Goal: Information Seeking & Learning: Compare options

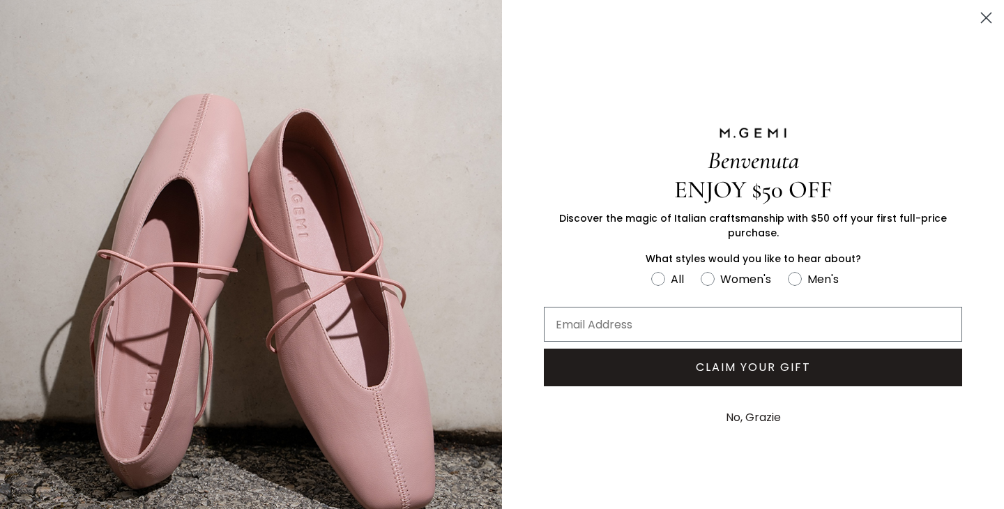
click at [741, 412] on button "No, Grazie" at bounding box center [753, 417] width 69 height 35
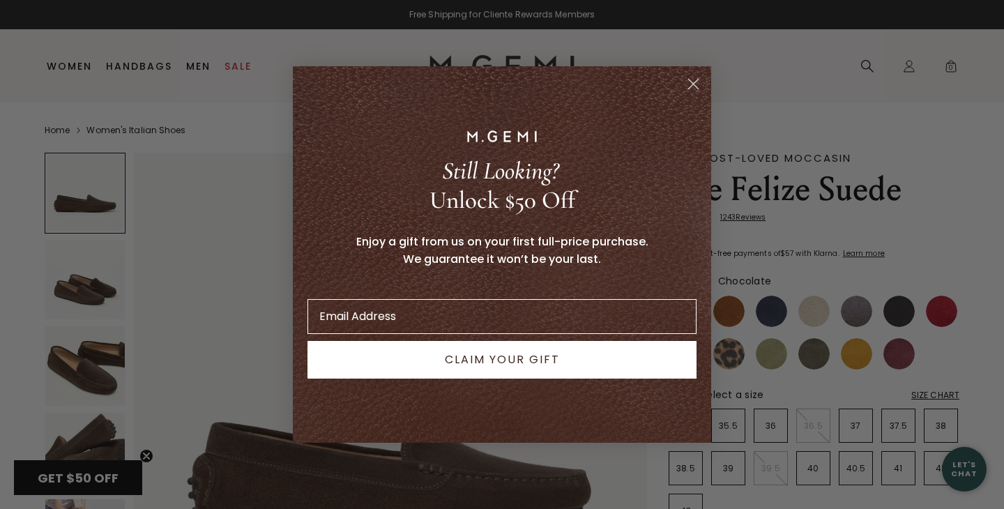
click at [692, 79] on circle "Close dialog" at bounding box center [693, 84] width 23 height 23
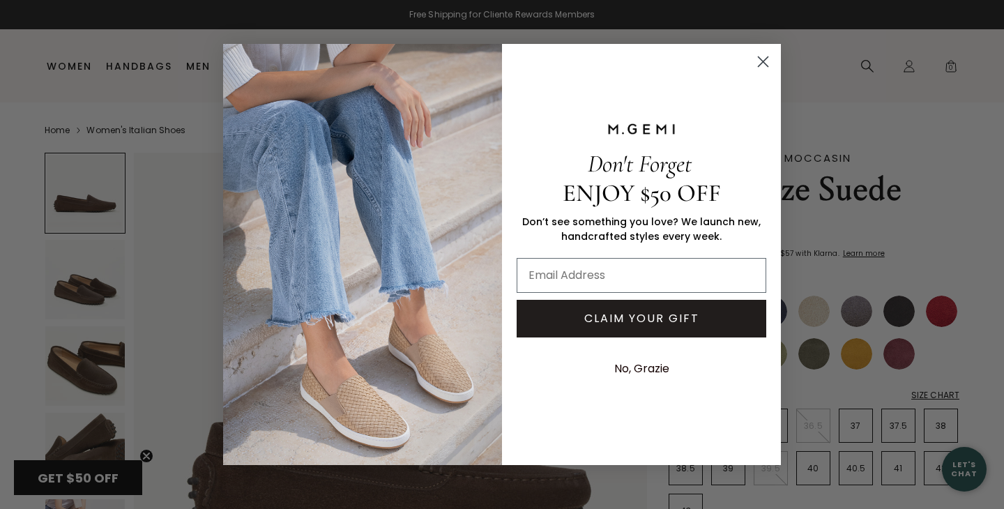
click at [767, 60] on circle "Close dialog" at bounding box center [763, 61] width 23 height 23
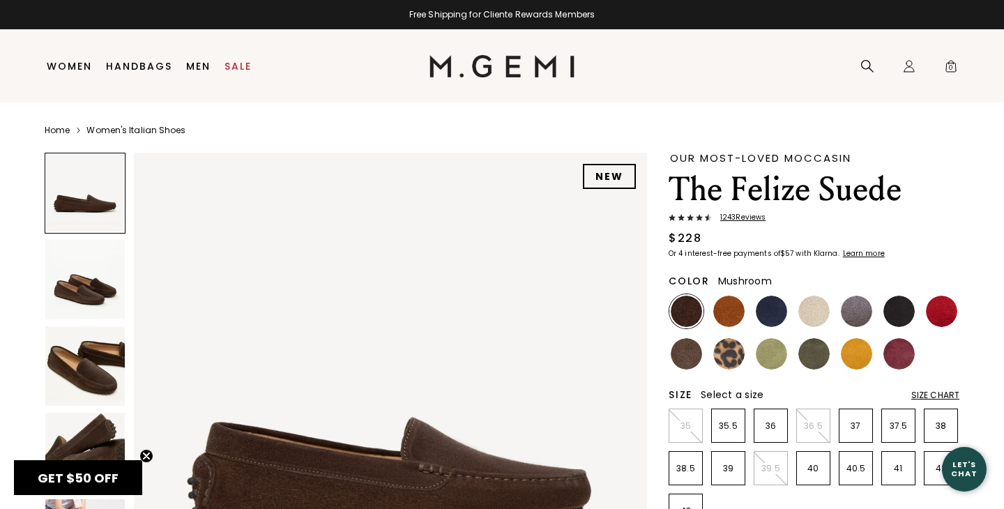
click at [683, 347] on img at bounding box center [686, 353] width 31 height 31
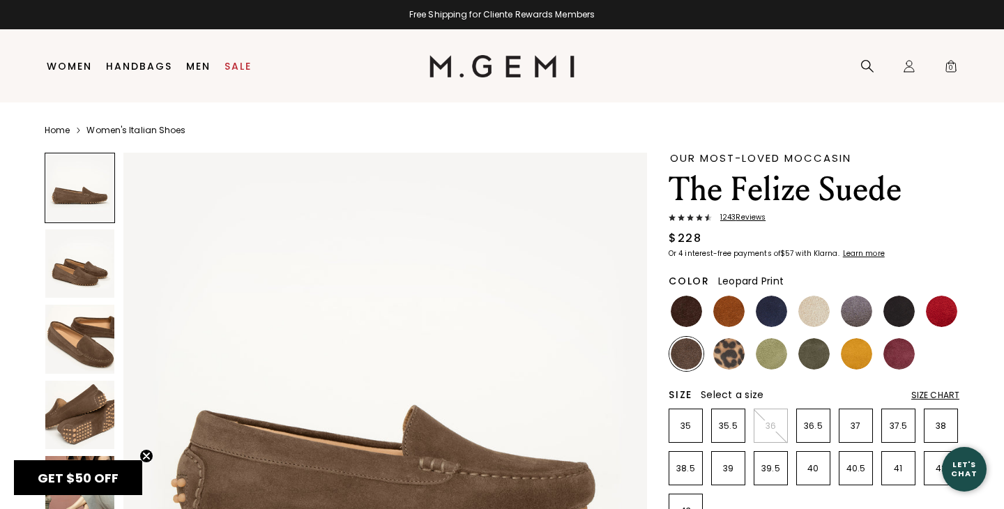
click at [729, 361] on img at bounding box center [728, 353] width 31 height 31
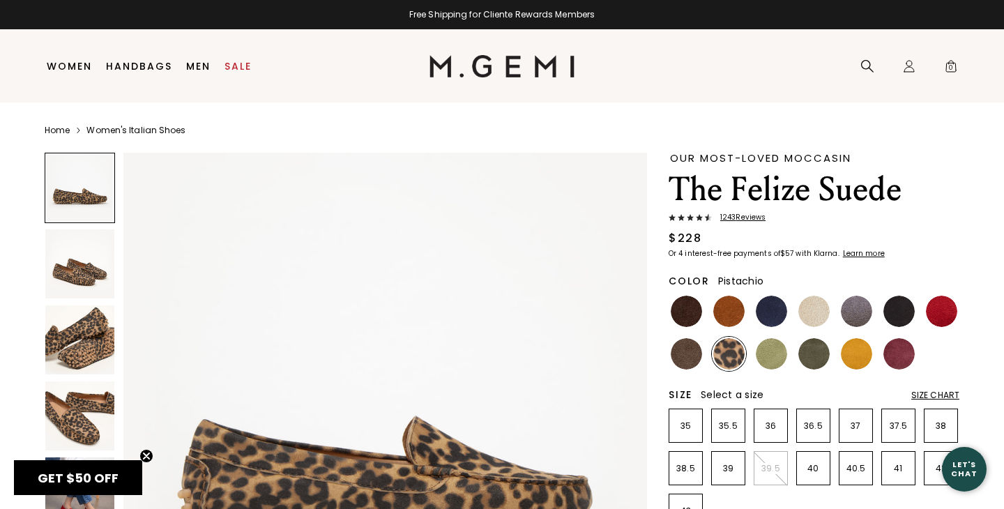
click at [777, 353] on img at bounding box center [771, 353] width 31 height 31
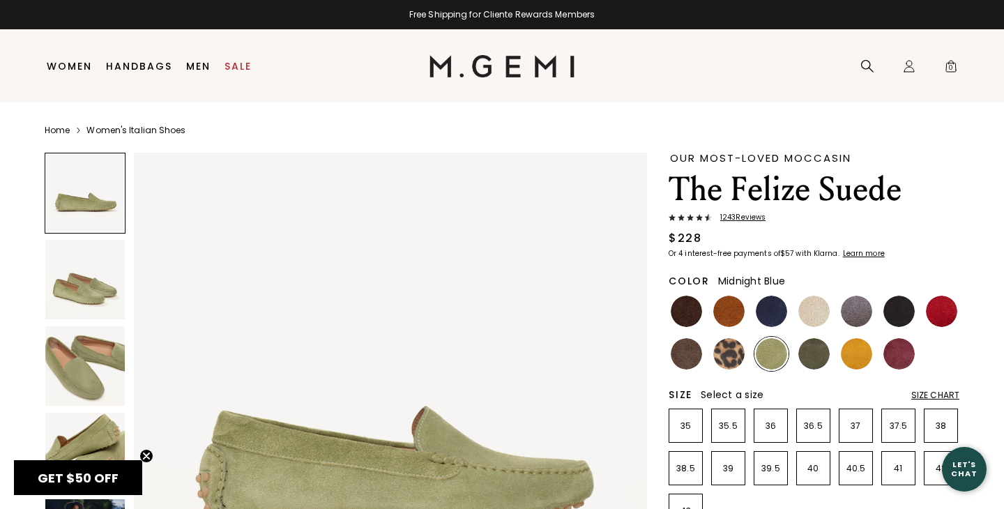
click at [782, 306] on img at bounding box center [771, 311] width 31 height 31
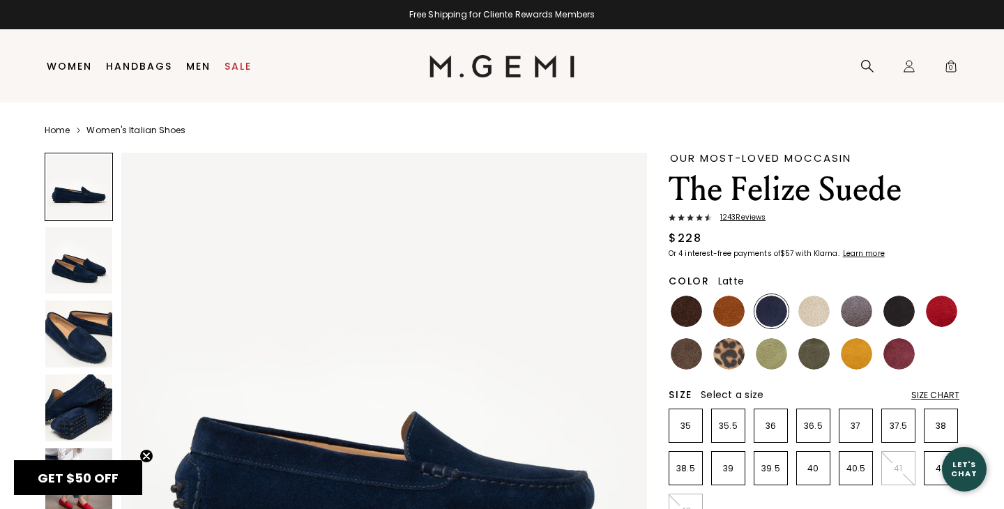
click at [821, 308] on img at bounding box center [813, 311] width 31 height 31
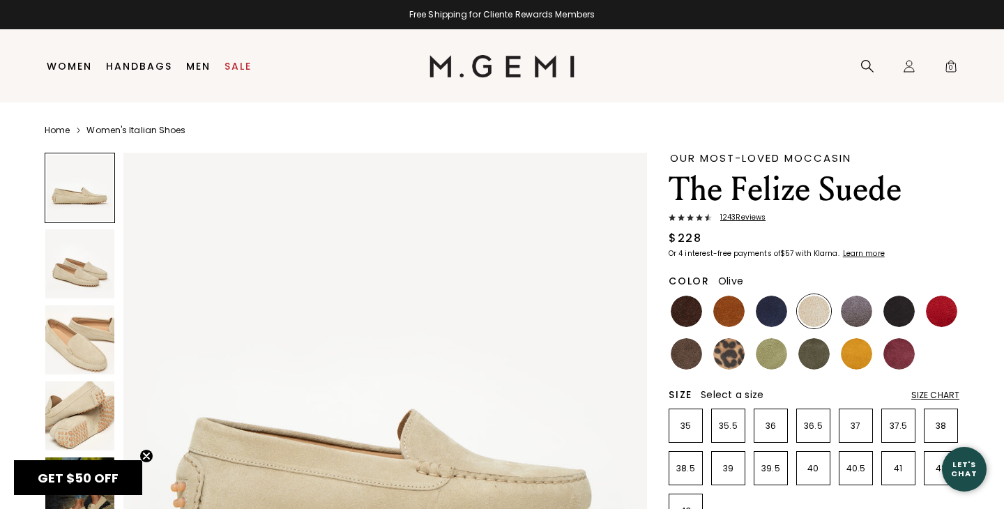
click at [818, 356] on img at bounding box center [813, 353] width 31 height 31
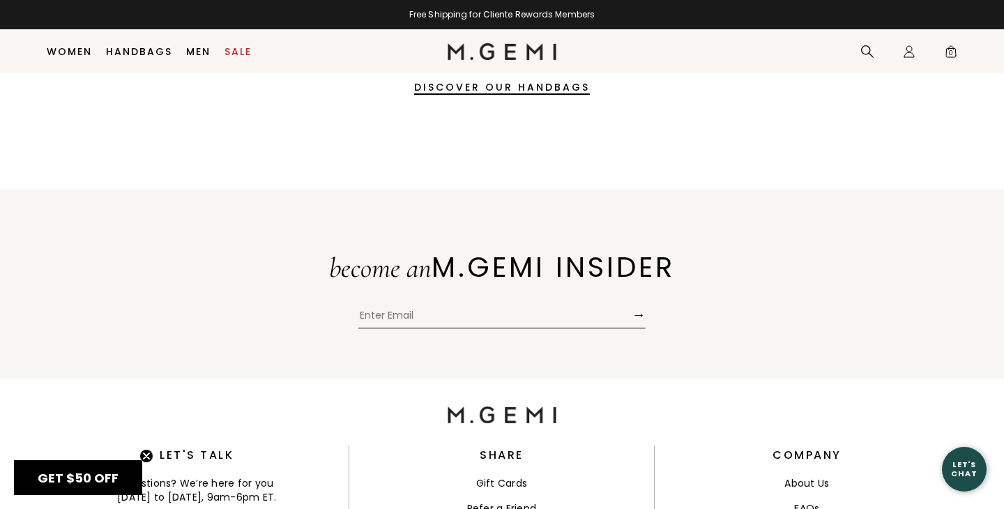
scroll to position [2128, 0]
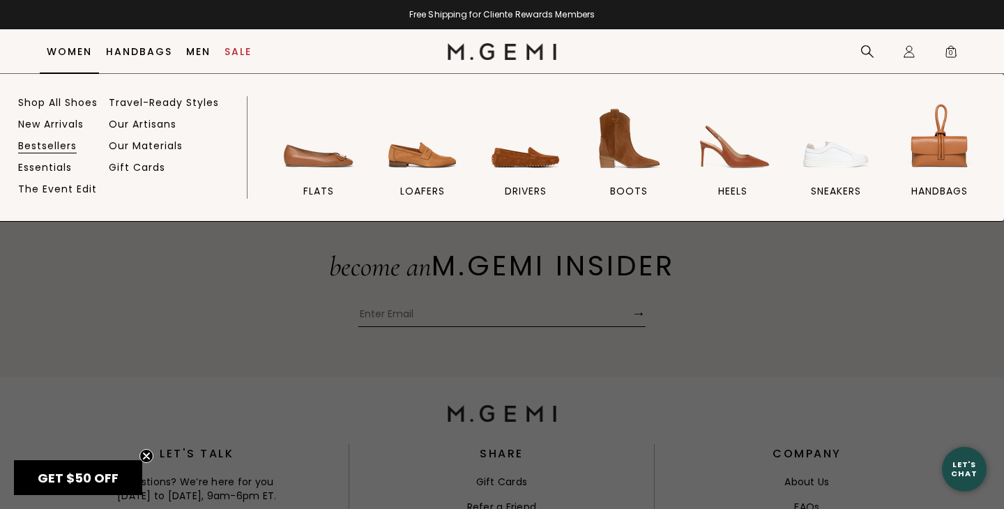
click at [51, 146] on link "Bestsellers" at bounding box center [47, 145] width 59 height 13
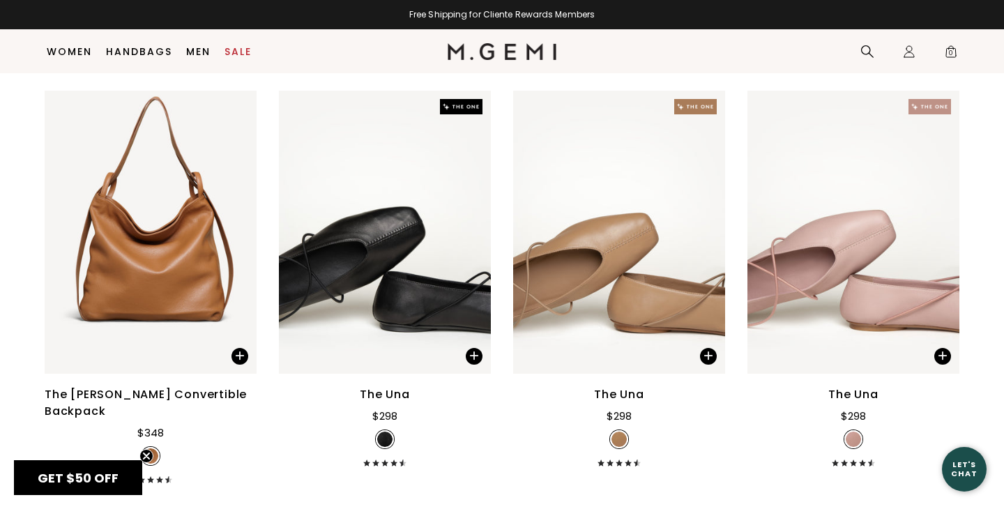
scroll to position [600, 0]
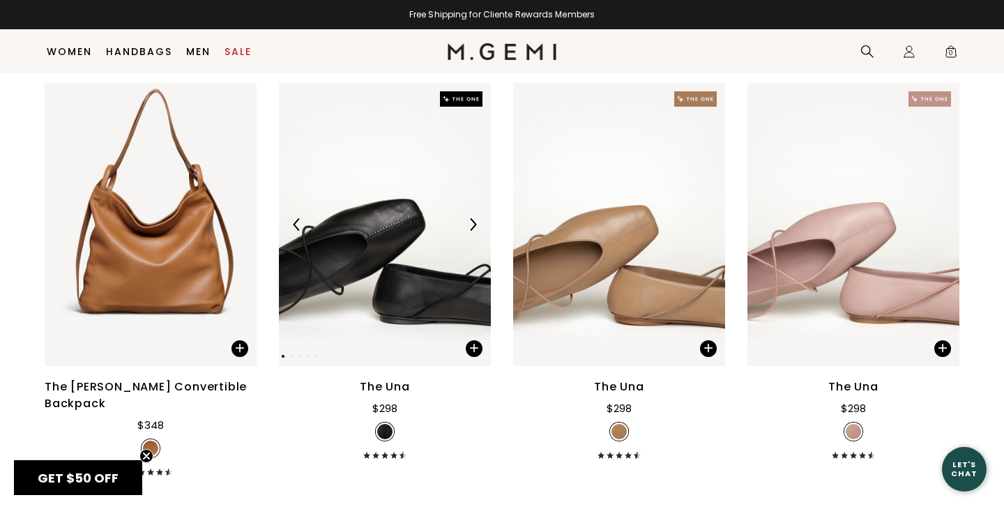
click at [469, 227] on img at bounding box center [472, 224] width 13 height 13
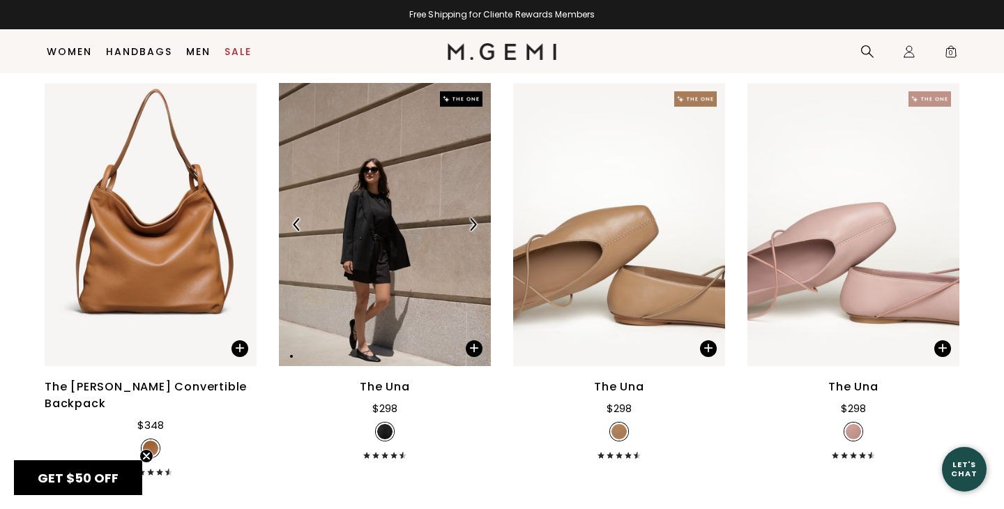
click at [469, 227] on img at bounding box center [472, 224] width 13 height 13
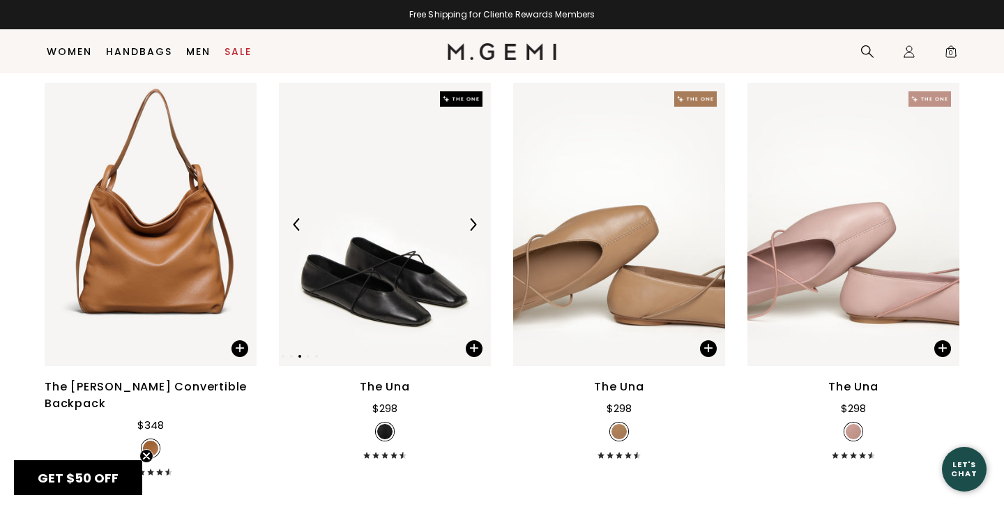
click at [469, 227] on img at bounding box center [472, 224] width 13 height 13
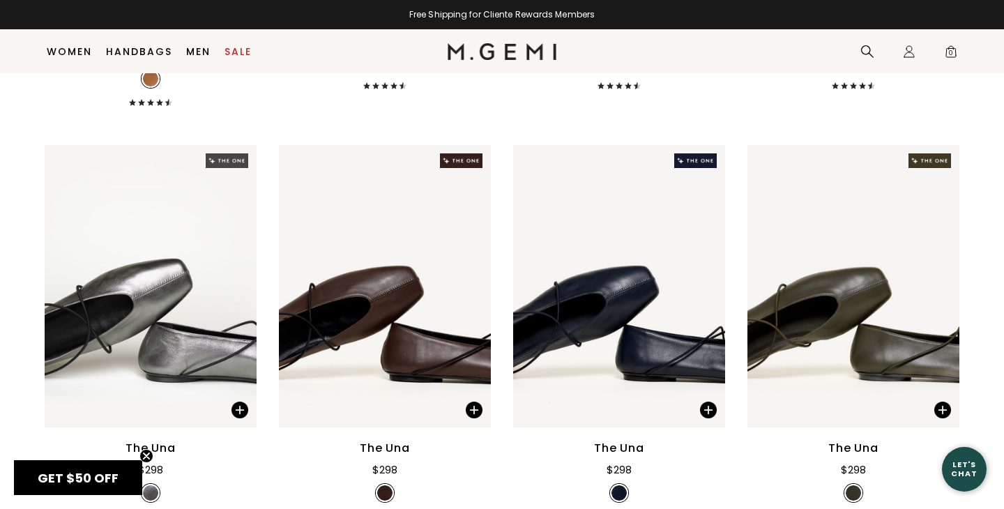
scroll to position [972, 0]
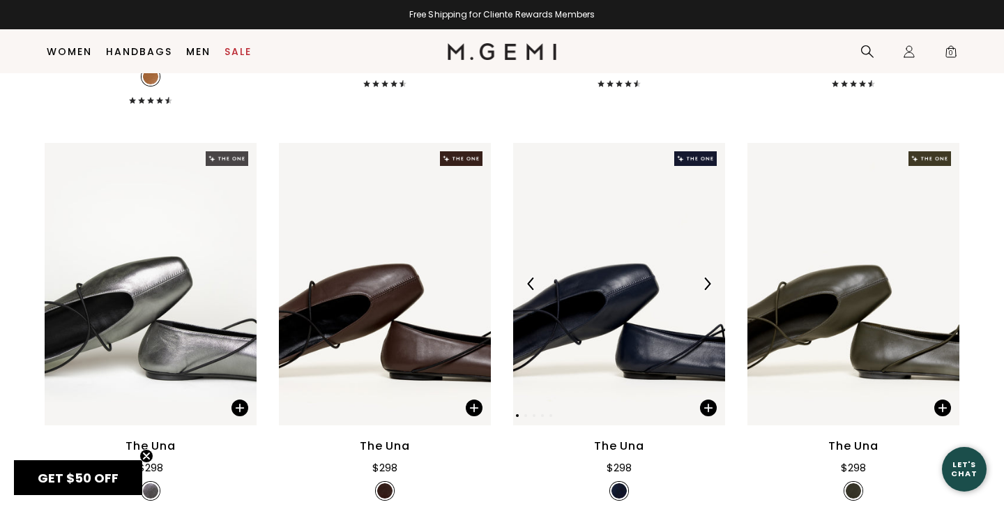
click at [703, 277] on img at bounding box center [707, 283] width 13 height 13
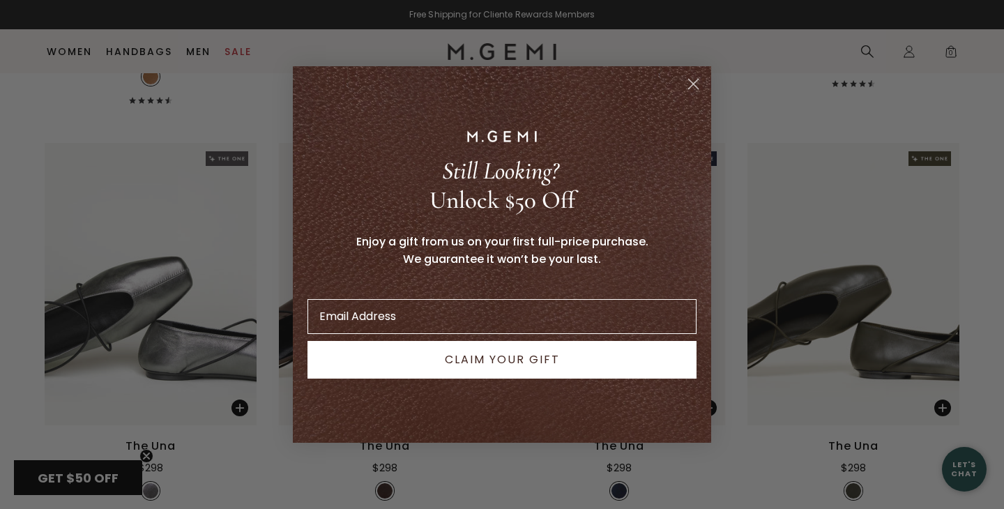
click at [694, 86] on circle "Close dialog" at bounding box center [693, 84] width 23 height 23
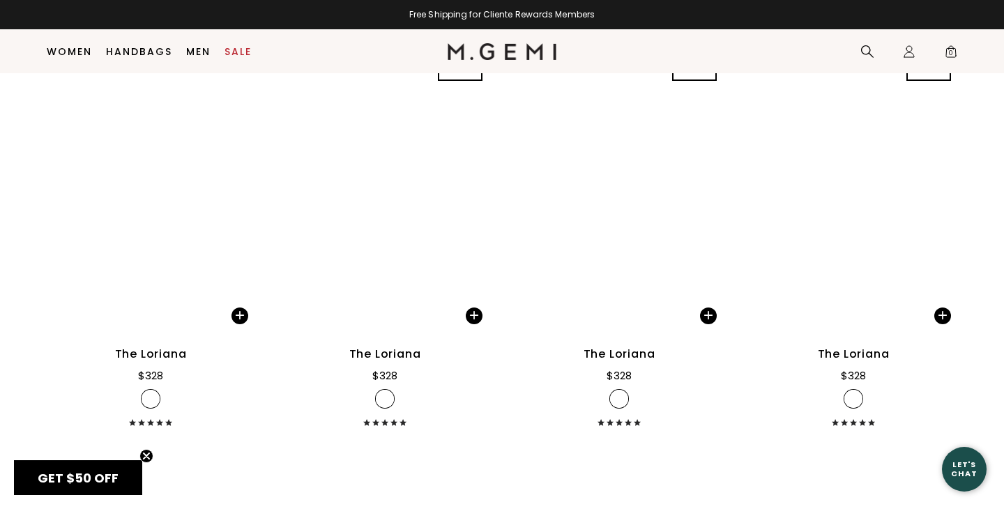
scroll to position [3138, 0]
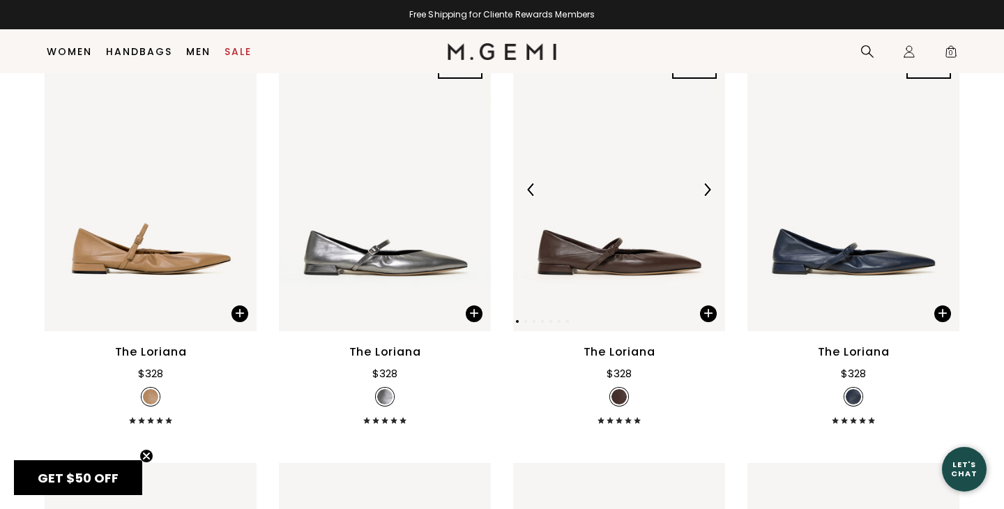
click at [706, 183] on img at bounding box center [707, 189] width 13 height 13
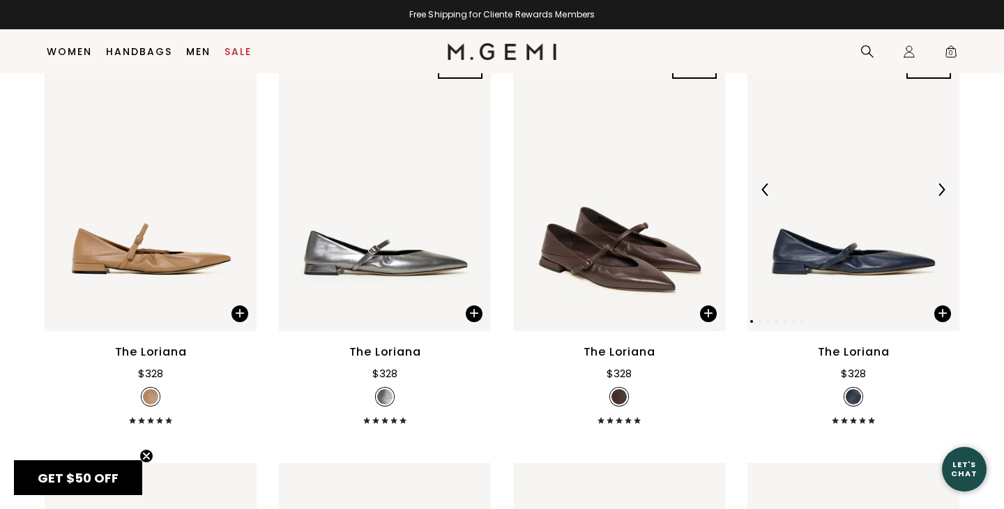
click at [935, 183] on img at bounding box center [941, 189] width 13 height 13
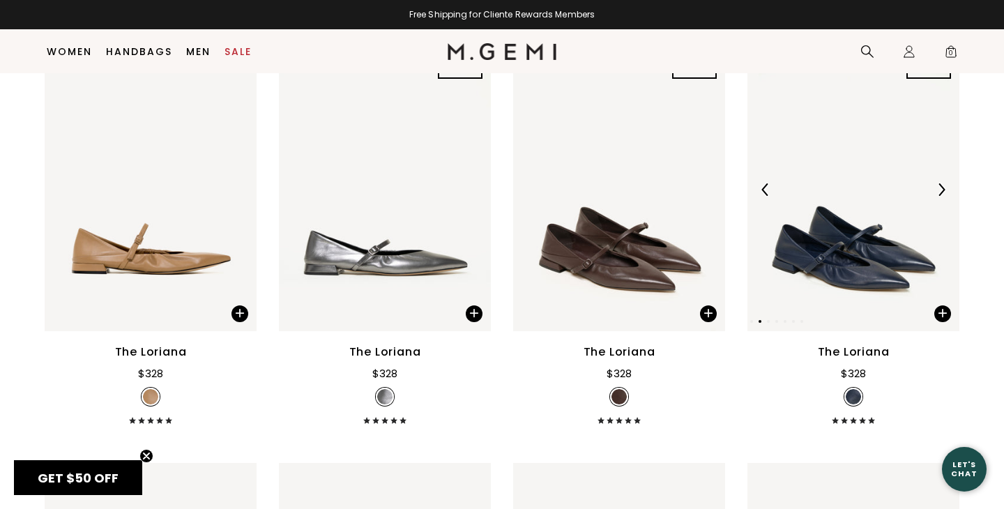
click at [935, 183] on img at bounding box center [941, 189] width 13 height 13
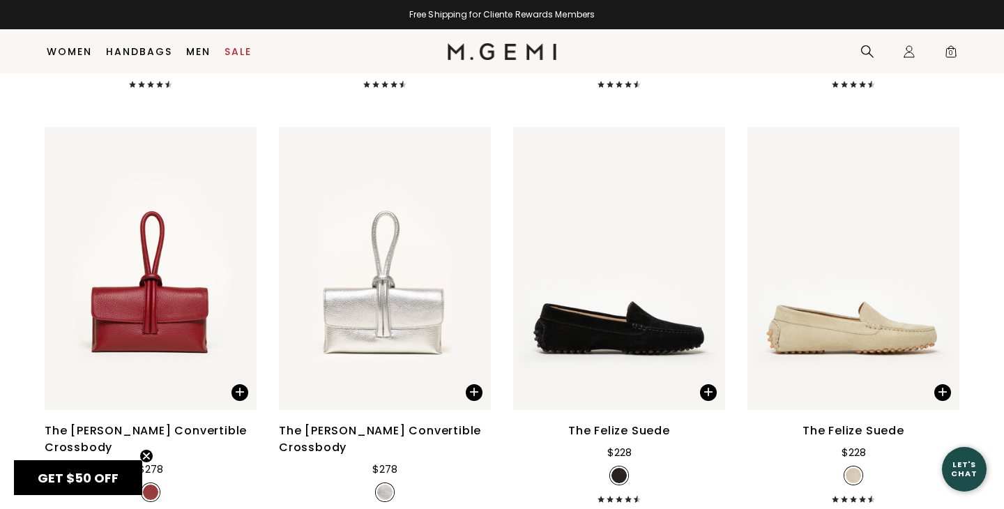
scroll to position [5601, 0]
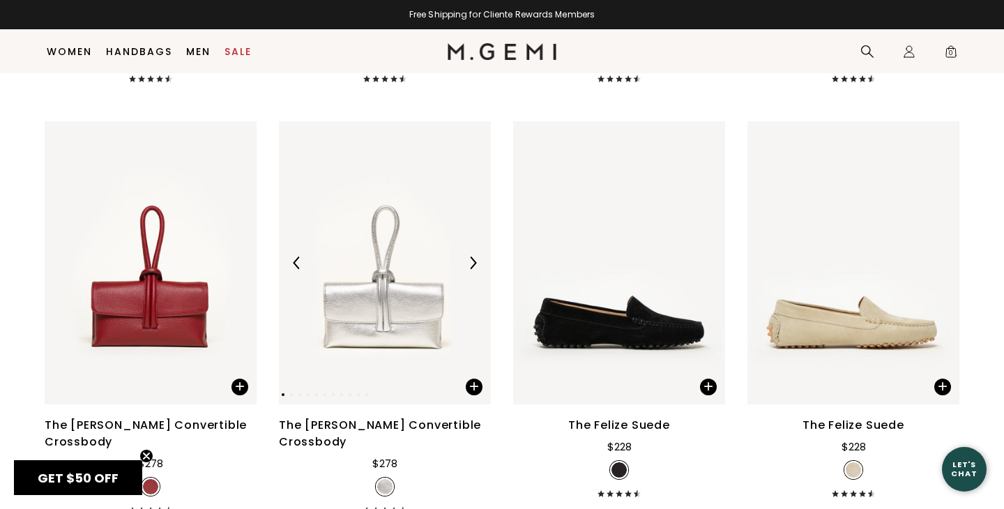
click at [471, 257] on img at bounding box center [472, 263] width 13 height 13
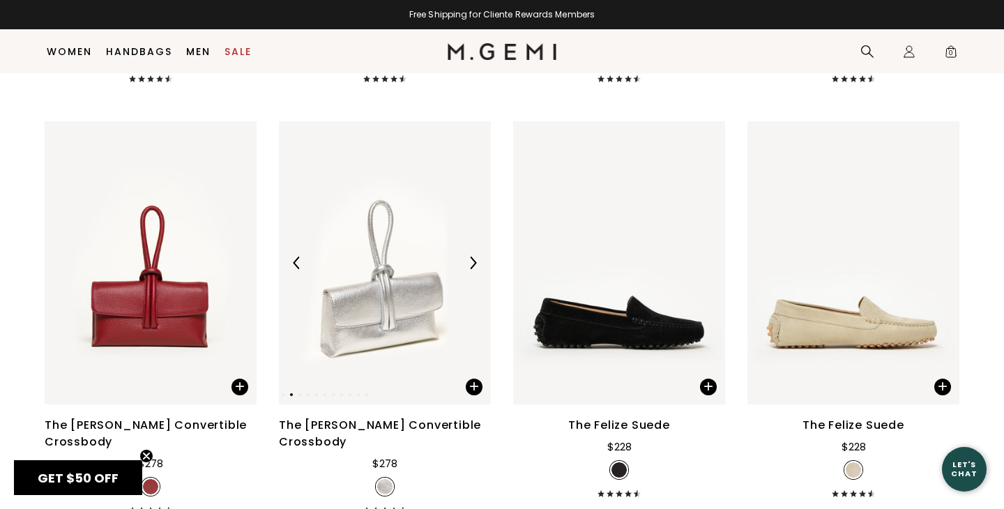
click at [471, 257] on img at bounding box center [472, 263] width 13 height 13
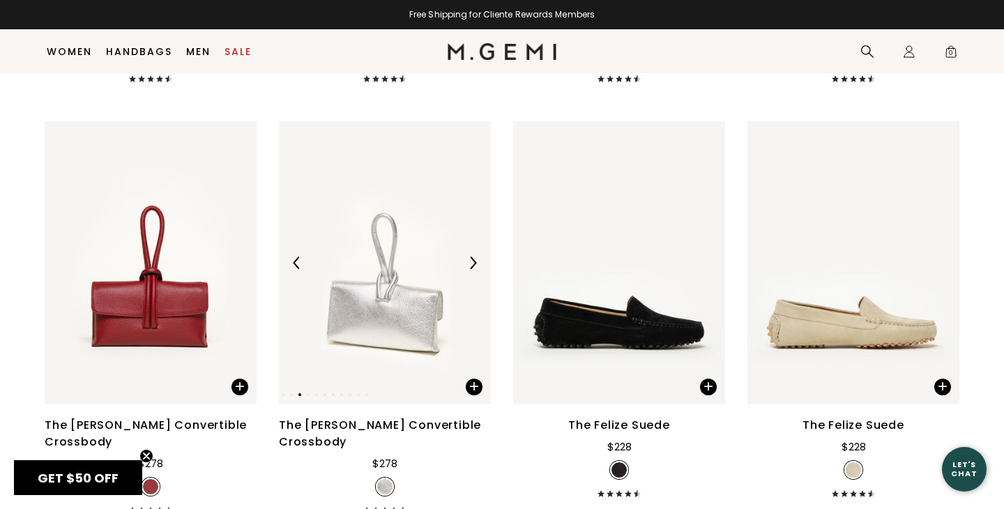
click at [471, 257] on img at bounding box center [472, 263] width 13 height 13
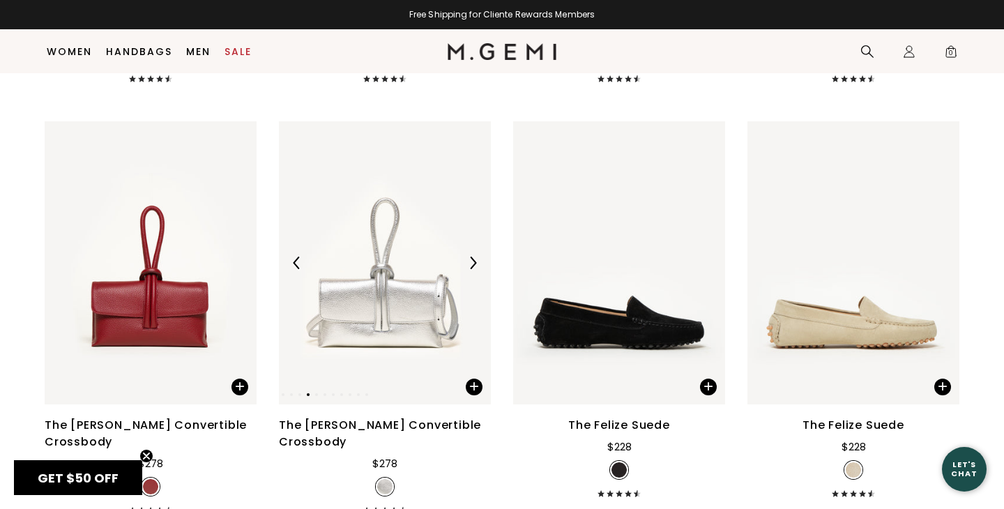
click at [471, 257] on img at bounding box center [472, 263] width 13 height 13
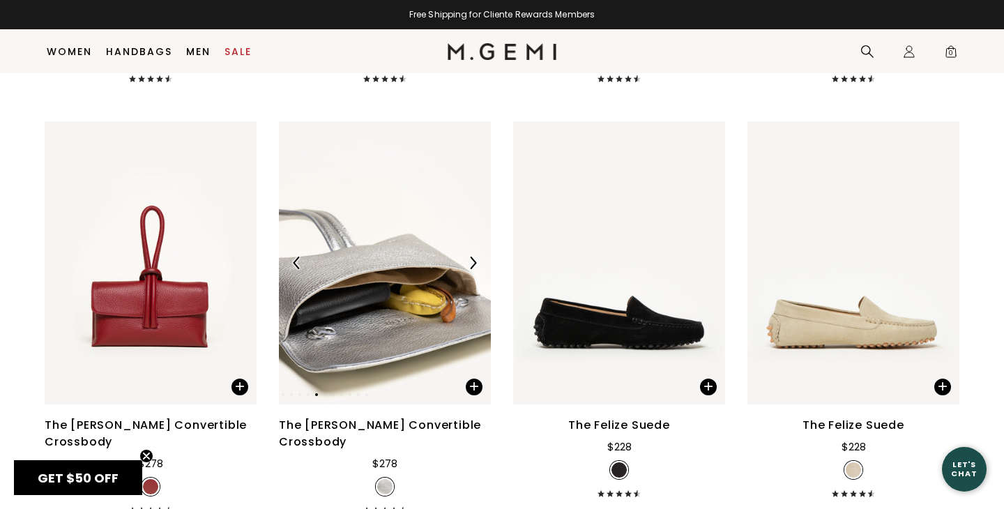
click at [471, 257] on img at bounding box center [472, 263] width 13 height 13
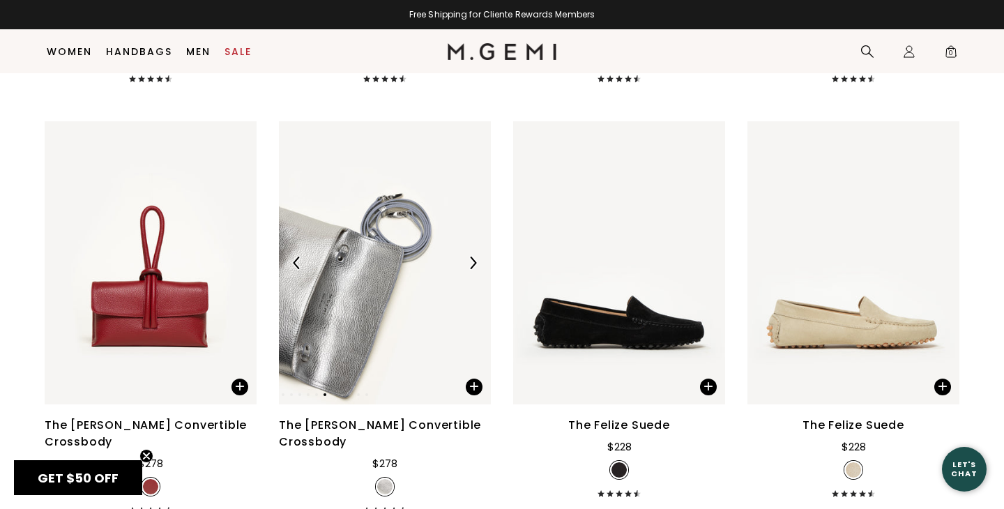
click at [471, 257] on img at bounding box center [472, 263] width 13 height 13
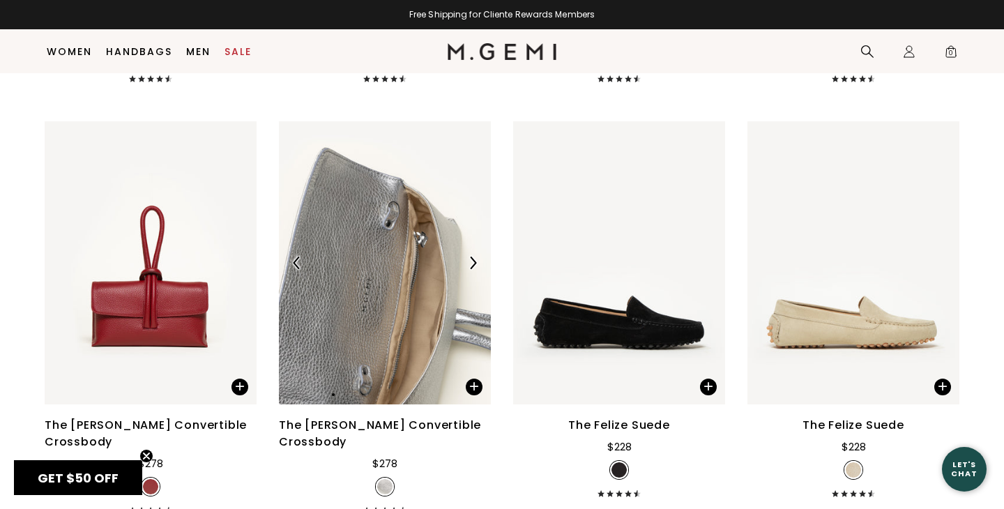
click at [471, 257] on img at bounding box center [472, 263] width 13 height 13
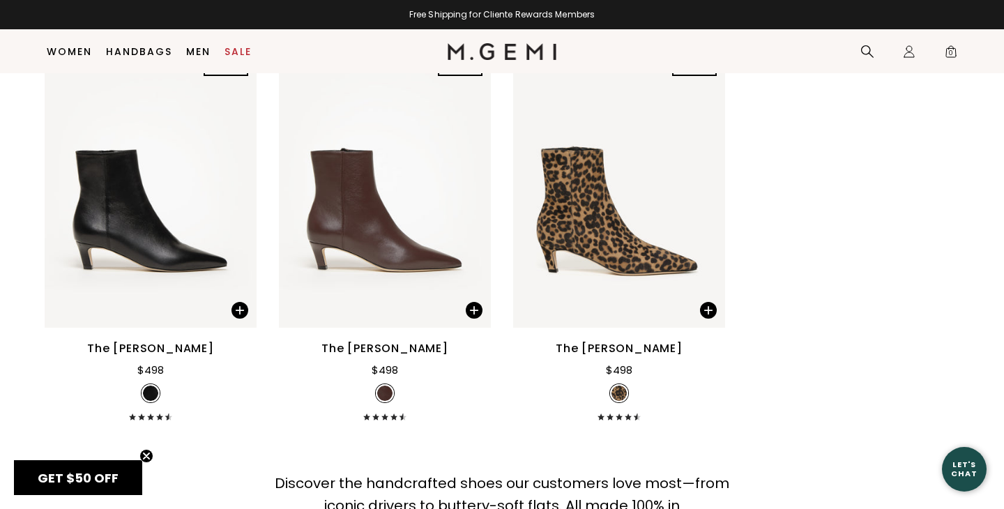
scroll to position [7774, 0]
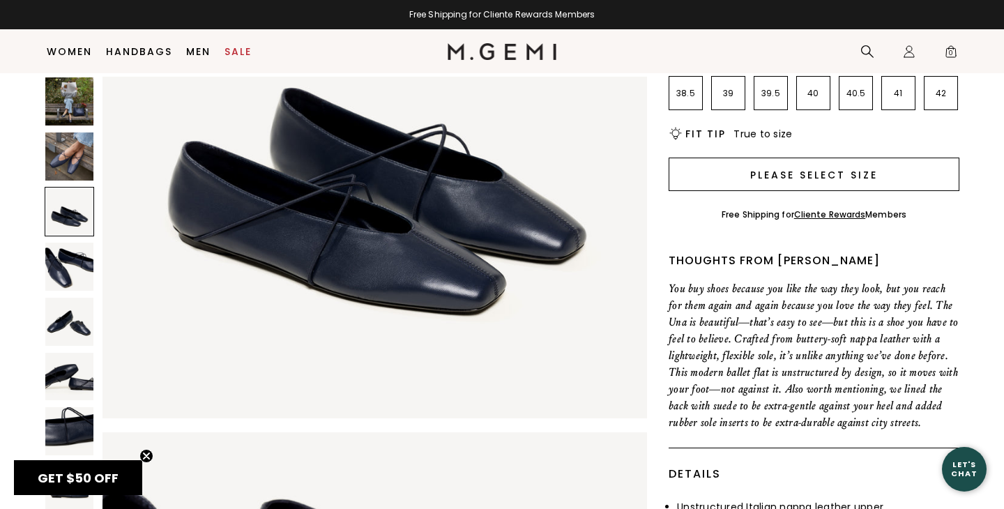
scroll to position [372, 0]
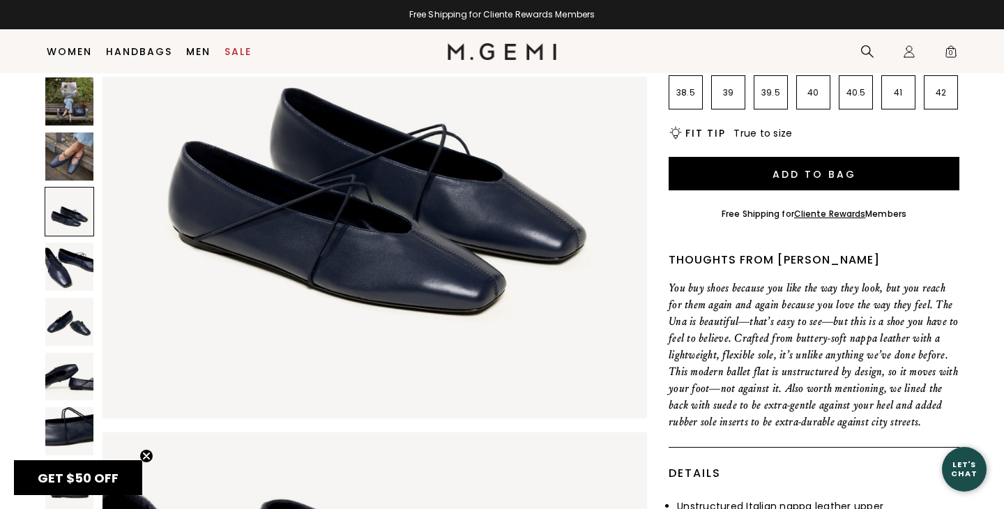
click at [77, 154] on img at bounding box center [69, 156] width 48 height 48
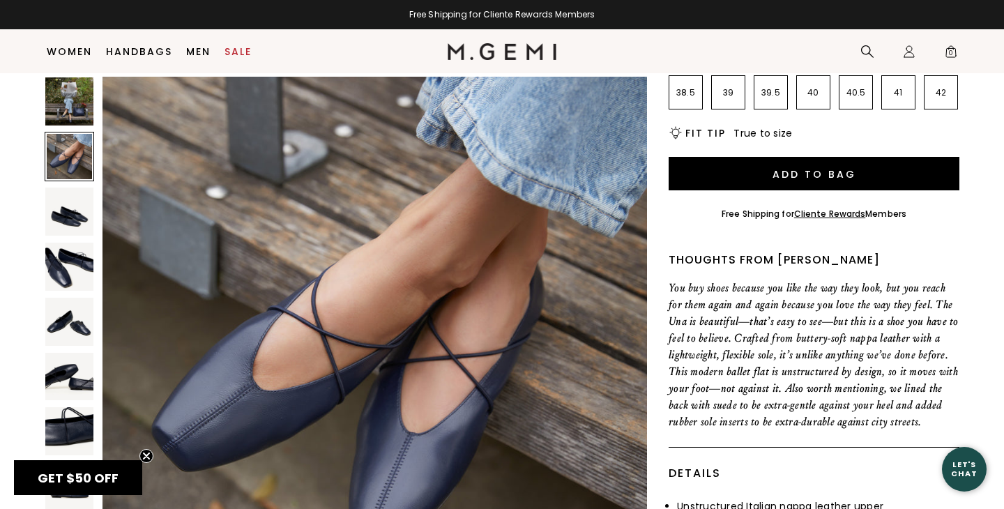
scroll to position [558, 0]
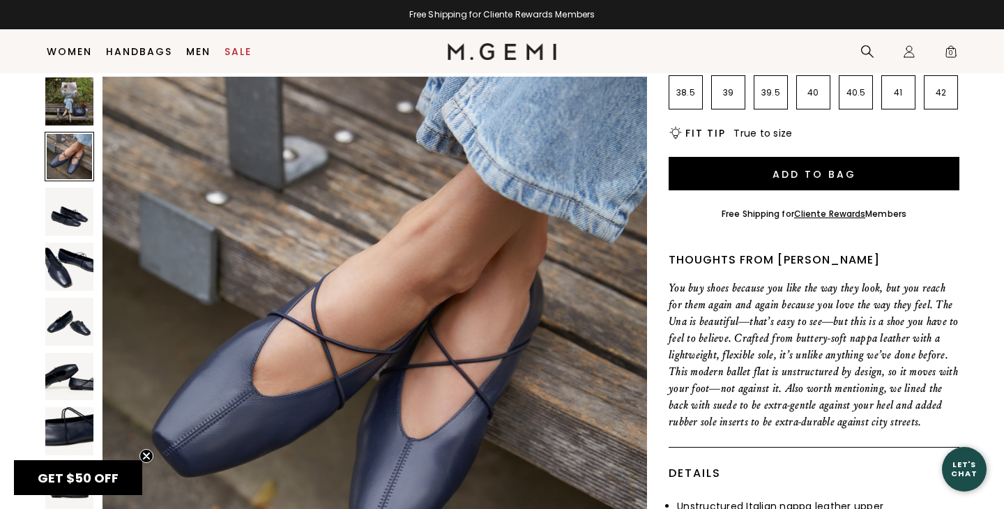
click at [77, 371] on img at bounding box center [69, 377] width 48 height 48
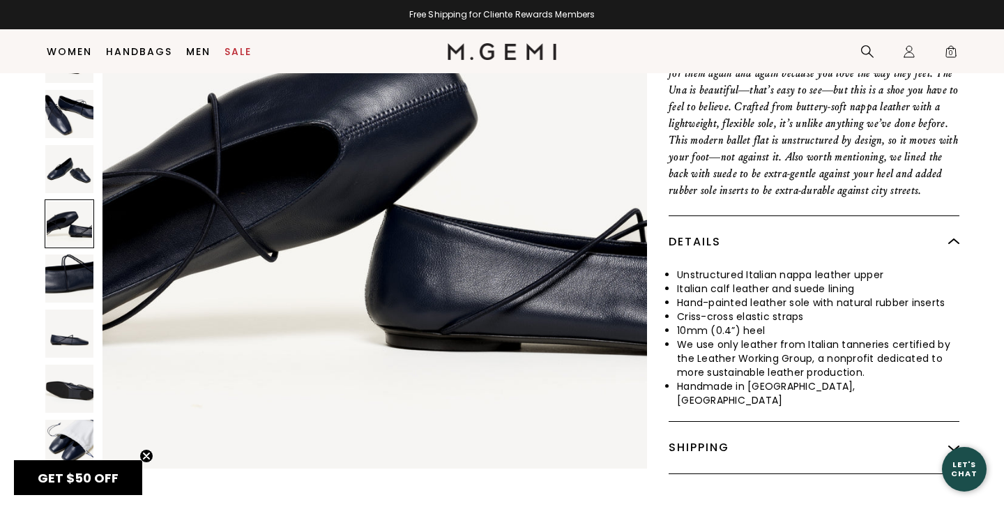
scroll to position [606, 0]
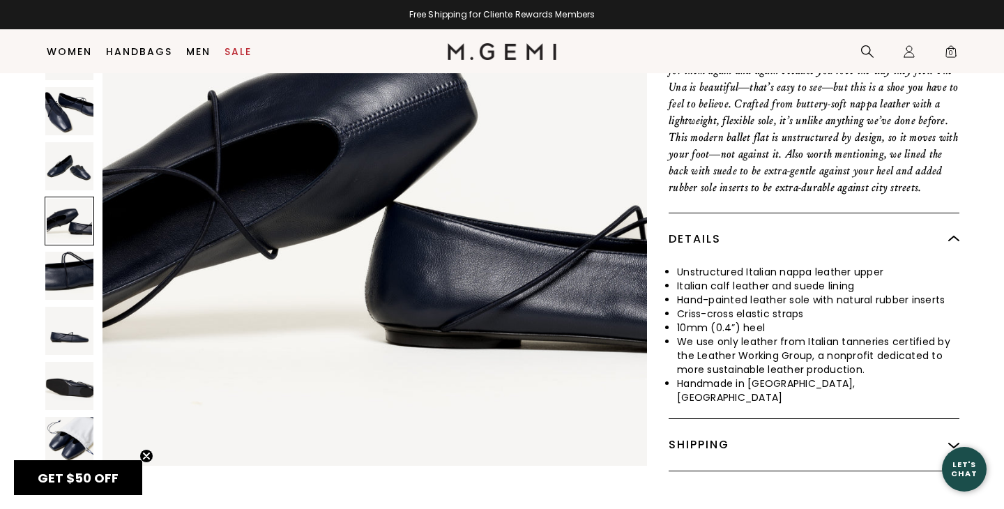
click at [75, 363] on img at bounding box center [69, 387] width 48 height 48
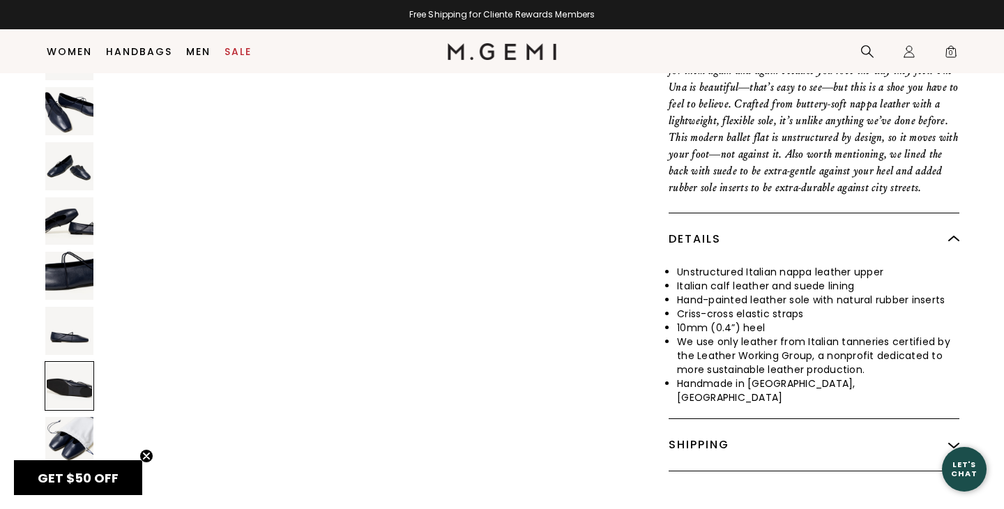
scroll to position [4468, 0]
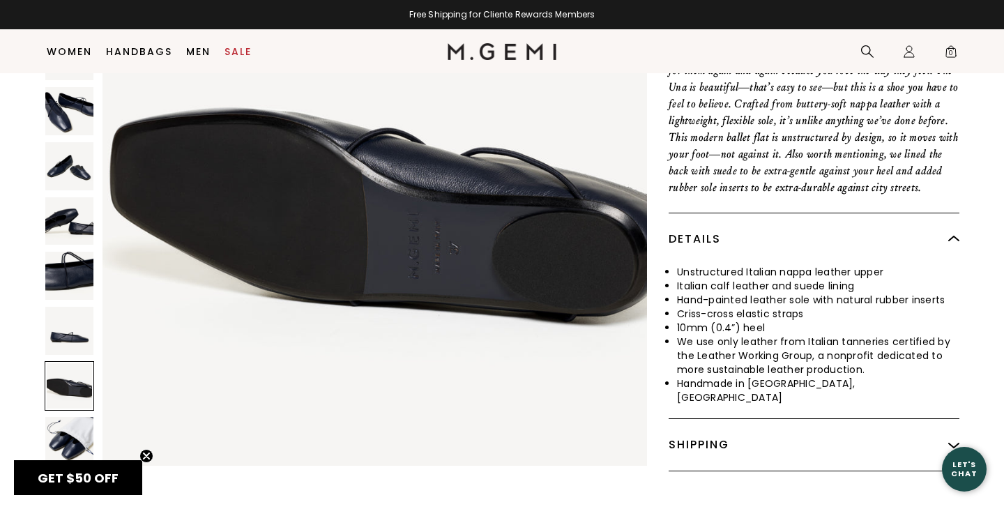
click at [67, 430] on img at bounding box center [69, 442] width 48 height 48
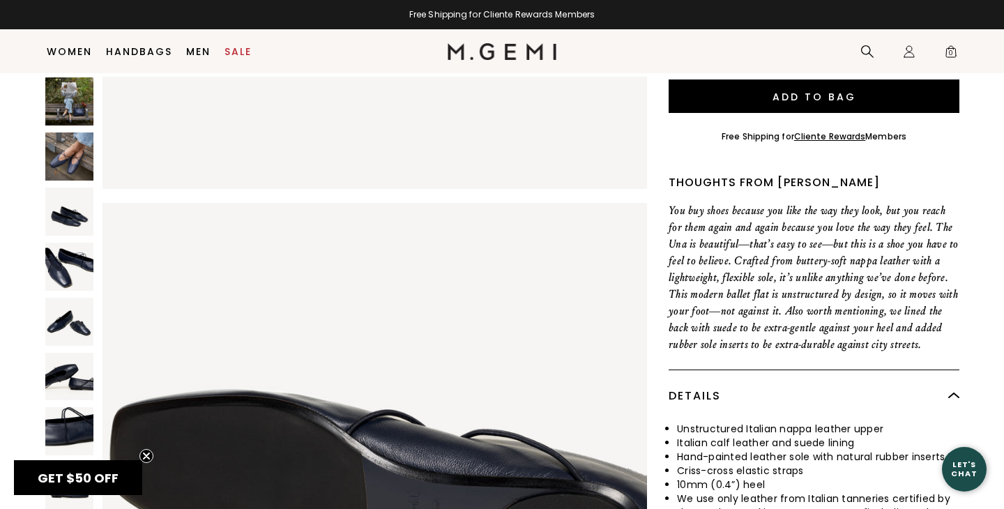
scroll to position [0, 0]
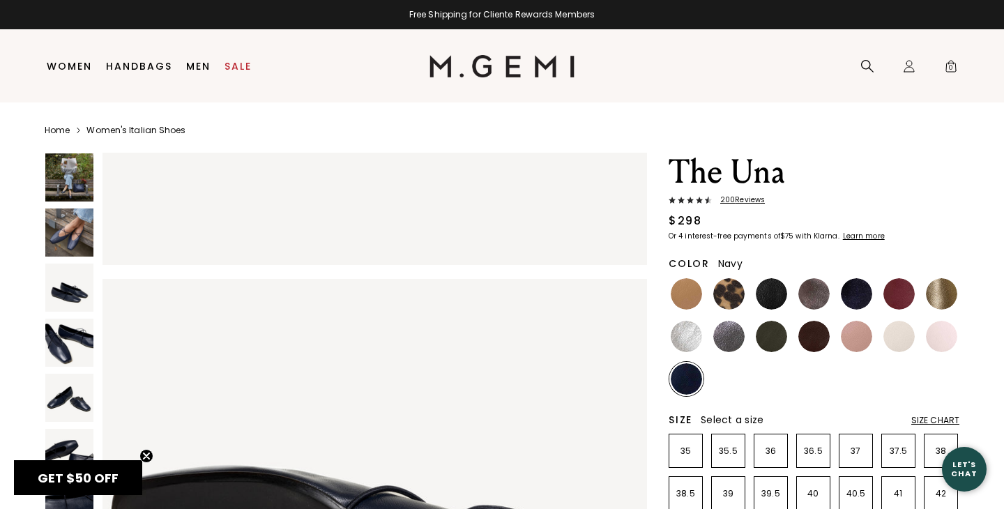
click at [66, 178] on img at bounding box center [69, 177] width 48 height 48
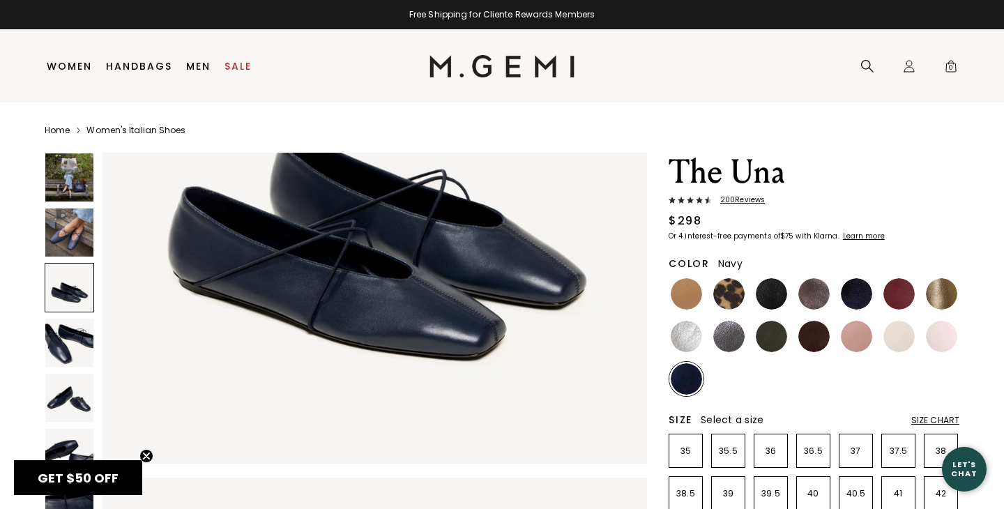
scroll to position [1352, 0]
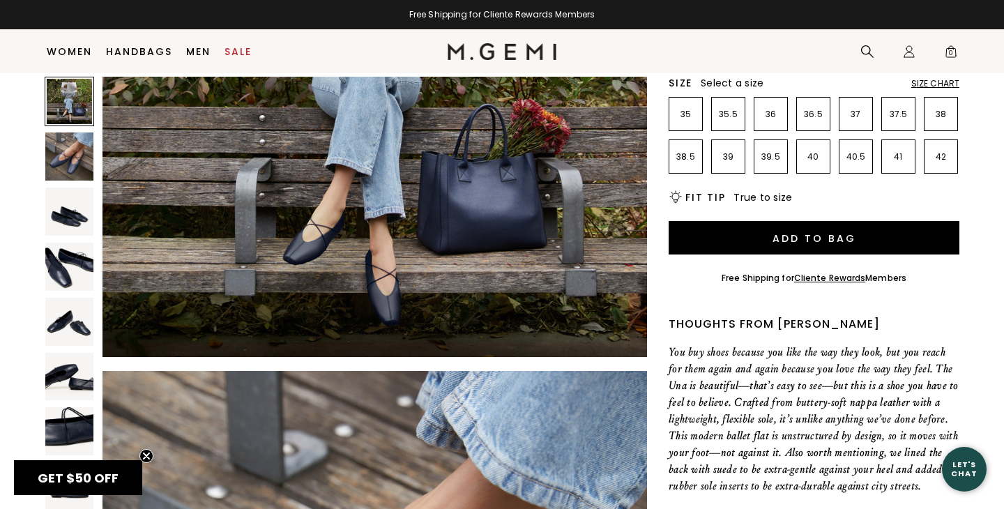
scroll to position [267, 0]
